Goal: Task Accomplishment & Management: Manage account settings

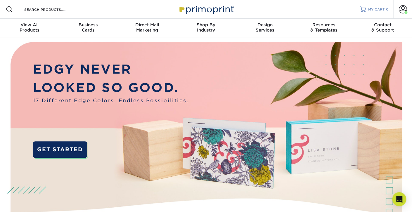
click at [378, 11] on span "MY CART" at bounding box center [376, 9] width 17 height 5
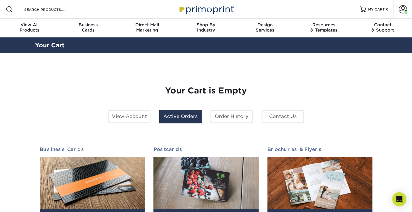
click at [172, 117] on link "Active Orders" at bounding box center [180, 116] width 42 height 13
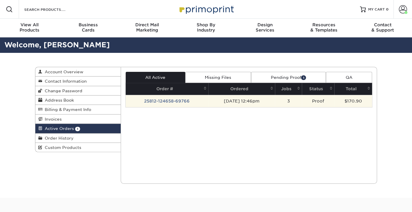
click at [174, 99] on td "25812-124658-69766" at bounding box center [167, 101] width 83 height 12
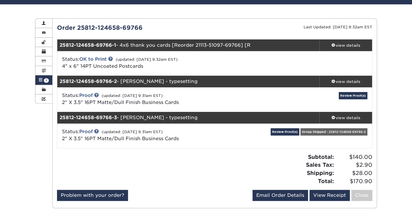
scroll to position [51, 0]
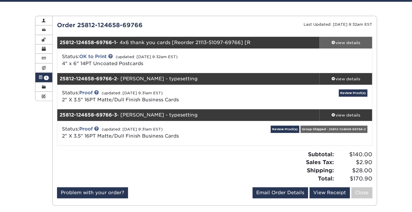
click at [342, 41] on div "view details" at bounding box center [345, 43] width 53 height 6
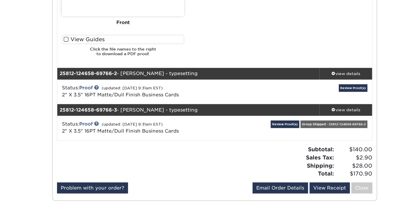
scroll to position [342, 0]
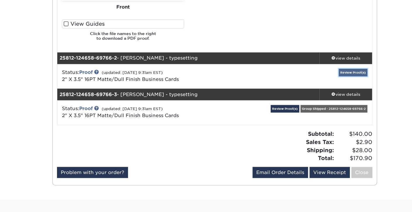
click at [349, 73] on link "Review Proof(s)" at bounding box center [353, 72] width 29 height 7
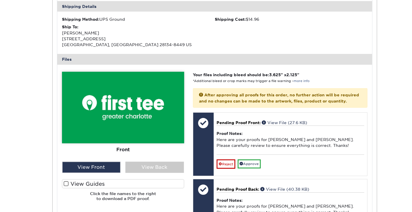
scroll to position [485, 0]
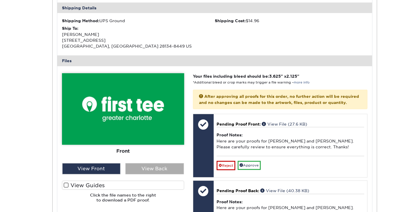
click at [153, 170] on div "View Back" at bounding box center [154, 168] width 58 height 11
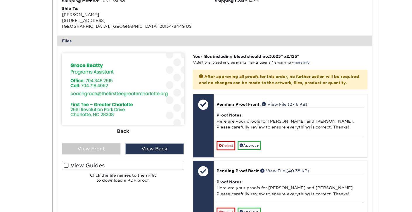
scroll to position [509, 0]
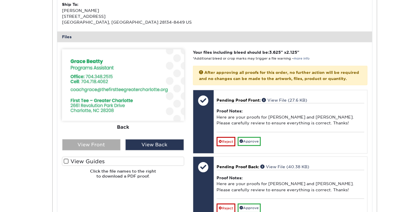
click at [97, 145] on div "View Front" at bounding box center [91, 144] width 58 height 11
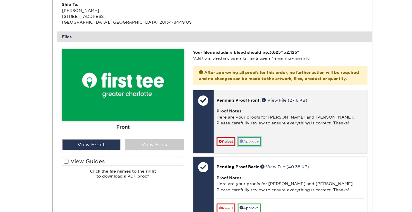
click at [252, 146] on link "Approve" at bounding box center [249, 141] width 23 height 9
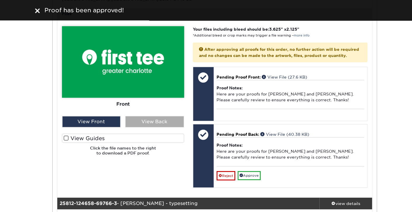
scroll to position [533, 0]
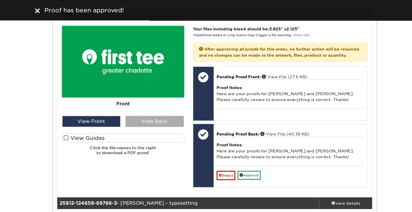
click at [153, 121] on div "View Back" at bounding box center [154, 121] width 58 height 11
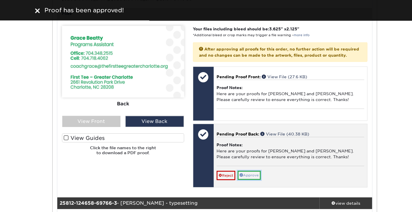
click at [255, 180] on link "Approve" at bounding box center [249, 175] width 23 height 9
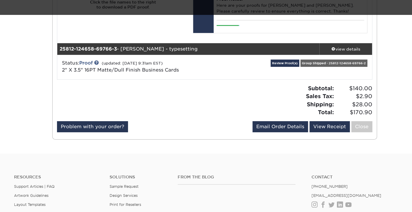
scroll to position [683, 0]
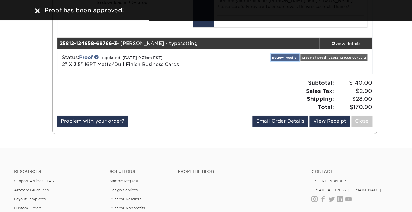
click at [285, 61] on link "Review Proof(s)" at bounding box center [285, 57] width 29 height 7
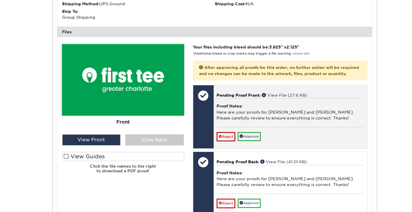
scroll to position [835, 0]
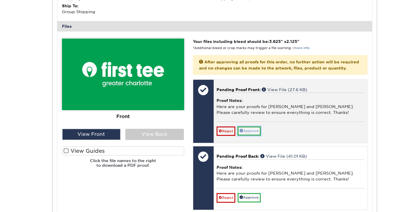
click at [251, 136] on link "Approve" at bounding box center [249, 131] width 23 height 9
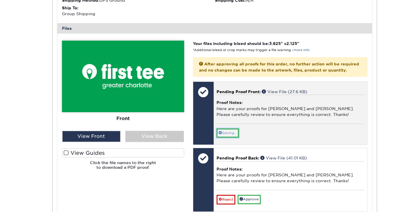
scroll to position [832, 0]
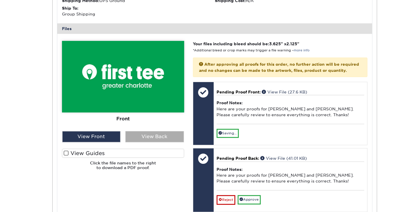
click at [150, 140] on div "View Back" at bounding box center [154, 136] width 58 height 11
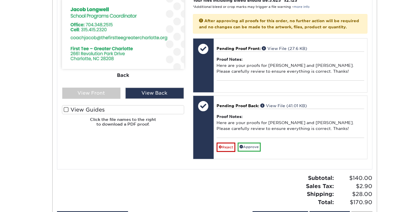
scroll to position [877, 0]
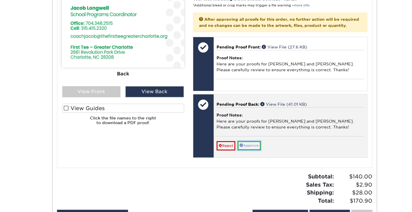
click at [253, 150] on link "Approve" at bounding box center [249, 145] width 23 height 9
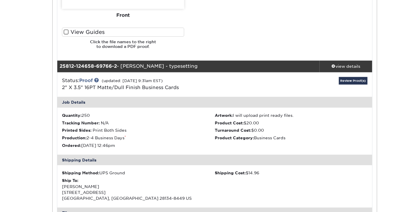
scroll to position [311, 0]
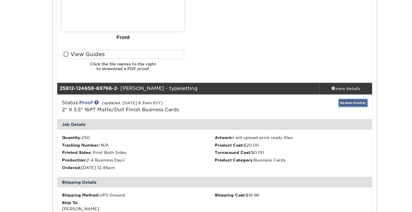
click at [351, 104] on link "Review Proof(s)" at bounding box center [353, 102] width 29 height 7
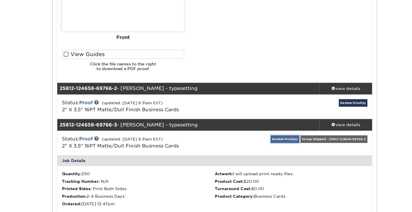
click at [288, 139] on link "Review Proof(s)" at bounding box center [285, 138] width 29 height 7
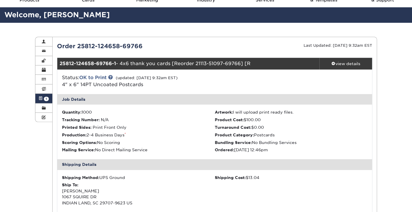
scroll to position [0, 0]
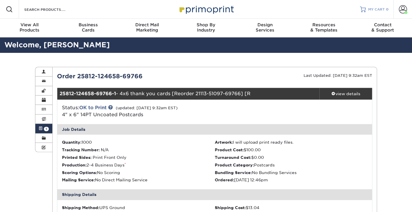
click at [373, 8] on span "MY CART" at bounding box center [376, 9] width 17 height 5
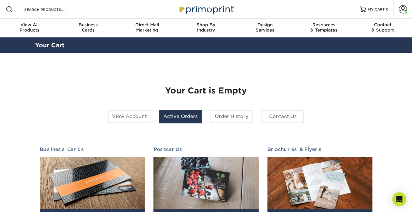
click at [183, 117] on link "Active Orders" at bounding box center [180, 116] width 42 height 13
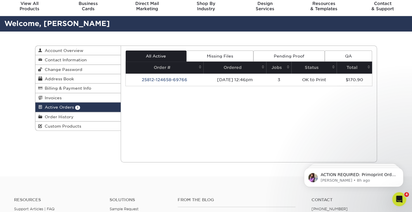
scroll to position [22, 0]
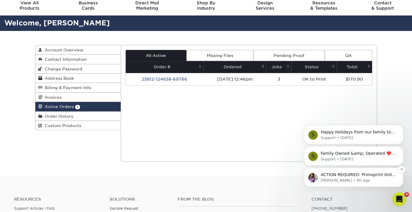
click at [340, 176] on p "ACTION REQUIRED: Primoprint Order 25812-124658-69766 Thank you for placing your…" at bounding box center [358, 175] width 75 height 6
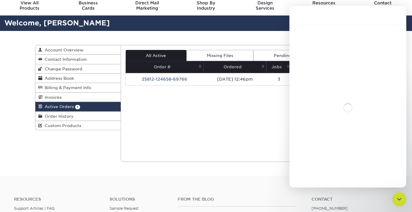
scroll to position [33, 0]
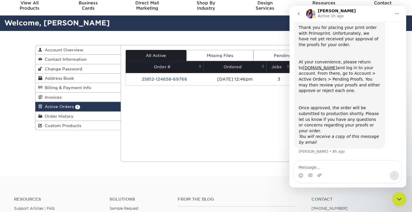
click at [255, 119] on div "Current Orders 1 Active 0 Missing Files" at bounding box center [249, 103] width 257 height 117
click at [300, 14] on icon "go back" at bounding box center [298, 13] width 5 height 5
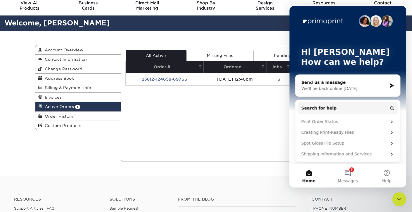
click at [397, 198] on icon "Close Intercom Messenger" at bounding box center [399, 199] width 7 height 7
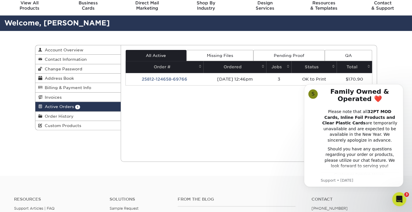
click at [398, 200] on icon "Open Intercom Messenger" at bounding box center [399, 199] width 4 height 5
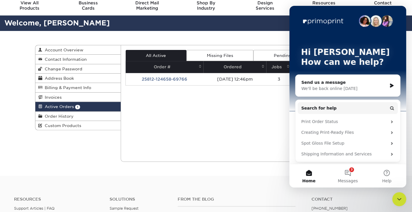
click at [398, 200] on icon "Close Intercom Messenger" at bounding box center [399, 199] width 7 height 7
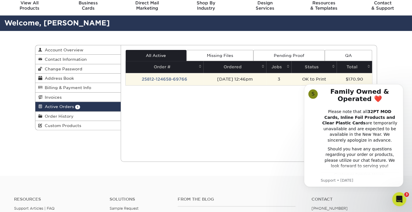
click at [226, 79] on td "[DATE] 12:46pm" at bounding box center [234, 79] width 63 height 12
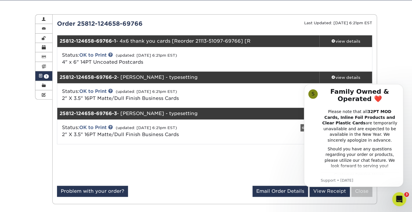
scroll to position [53, 0]
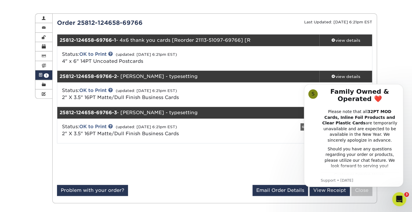
click at [403, 198] on icon "Open Intercom Messenger" at bounding box center [399, 200] width 10 height 10
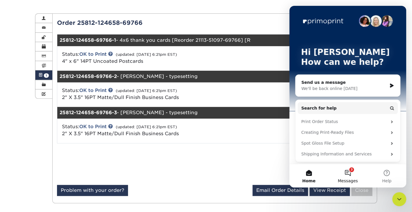
click at [347, 173] on button "3 Messages" at bounding box center [347, 175] width 39 height 23
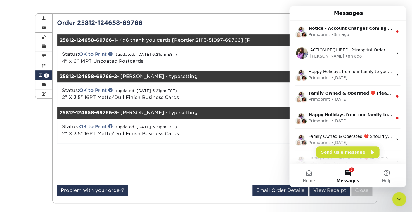
click at [399, 201] on icon "Close Intercom Messenger" at bounding box center [399, 199] width 7 height 7
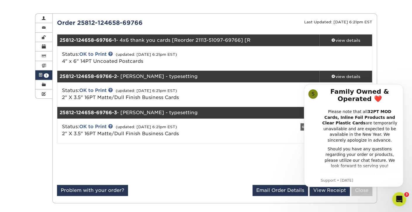
scroll to position [0, 0]
click at [399, 201] on icon "Open Intercom Messenger" at bounding box center [399, 200] width 10 height 10
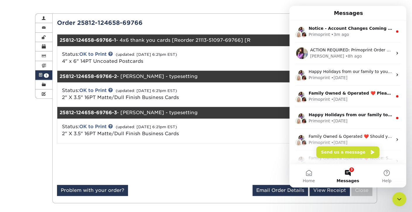
click at [399, 203] on div "Close Intercom Messenger" at bounding box center [399, 199] width 14 height 14
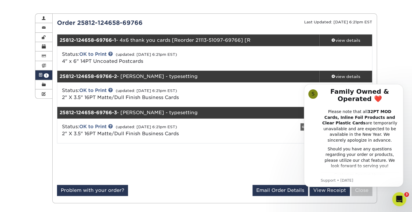
click at [399, 203] on div "Open Intercom Messenger" at bounding box center [398, 199] width 19 height 19
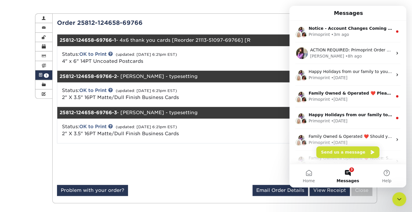
click at [399, 203] on div "Close Intercom Messenger" at bounding box center [399, 199] width 14 height 14
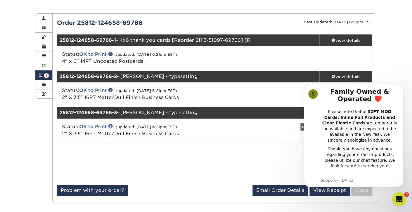
click at [233, 152] on div "Subtotal: $140.00 Sales Tax: $2.90 Shipping: $28.00 Total: $170.90" at bounding box center [295, 164] width 162 height 32
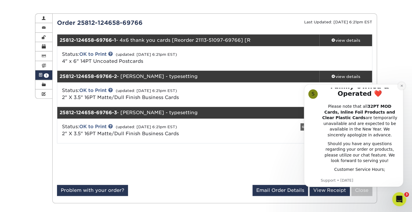
click at [402, 86] on icon "Dismiss notification" at bounding box center [401, 85] width 3 height 3
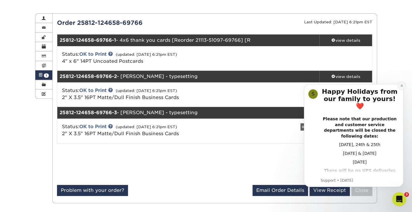
click at [400, 86] on icon "Dismiss notification" at bounding box center [401, 85] width 3 height 3
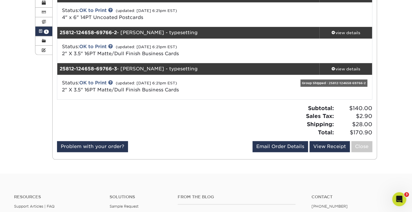
scroll to position [0, 0]
